Goal: Transaction & Acquisition: Obtain resource

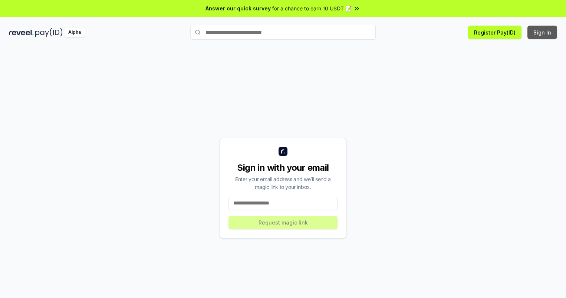
click at [542, 32] on button "Sign In" at bounding box center [542, 32] width 30 height 13
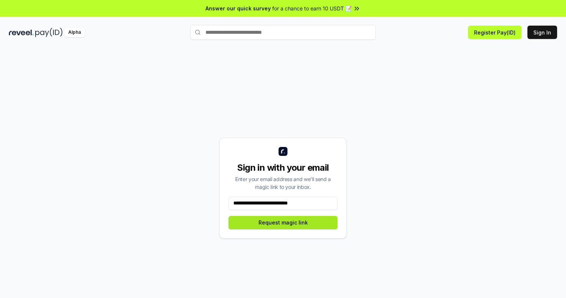
type input "**********"
click at [283, 222] on button "Request magic link" at bounding box center [282, 222] width 109 height 13
